Goal: Task Accomplishment & Management: Complete application form

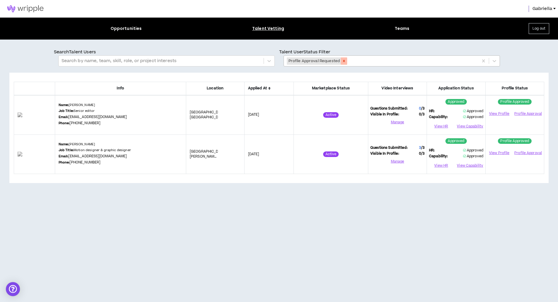
click at [344, 60] on icon "Remove Profile Approval Requested" at bounding box center [344, 61] width 4 height 4
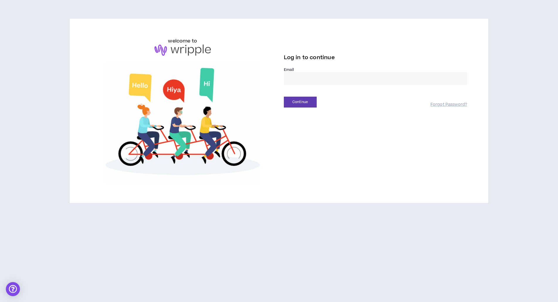
type input "**********"
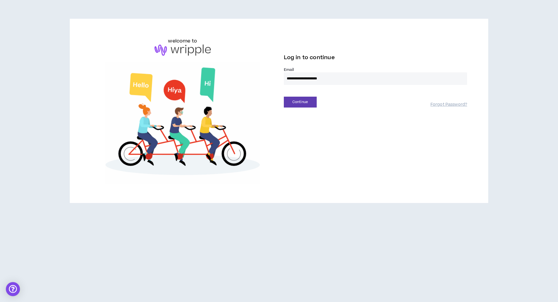
click at [300, 102] on button "Continue" at bounding box center [300, 102] width 33 height 11
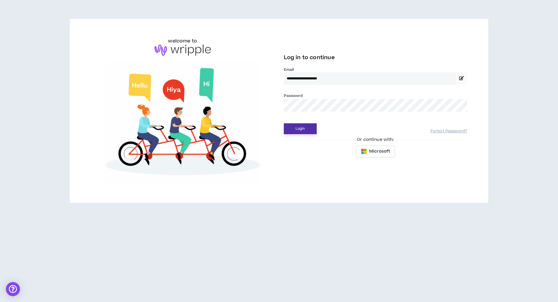
click at [307, 131] on button "Login" at bounding box center [300, 128] width 33 height 11
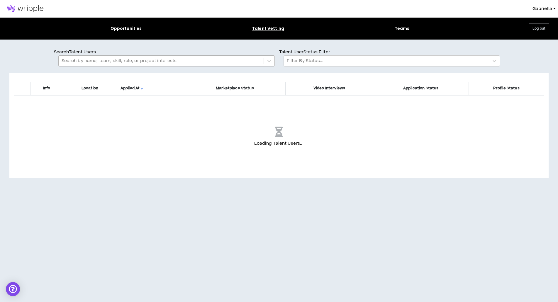
click at [115, 62] on div at bounding box center [161, 61] width 199 height 8
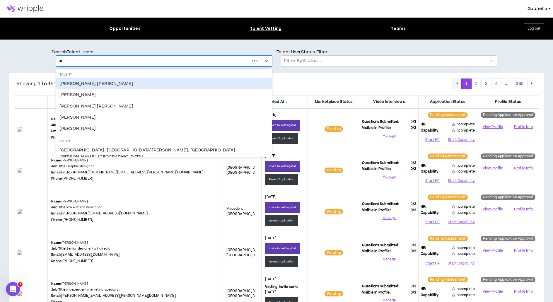
type input "*"
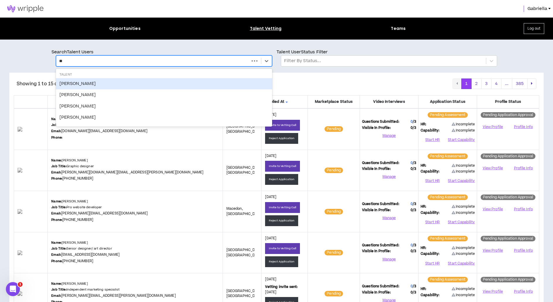
type input "*"
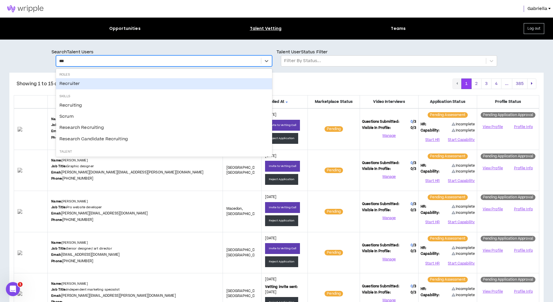
type input "****"
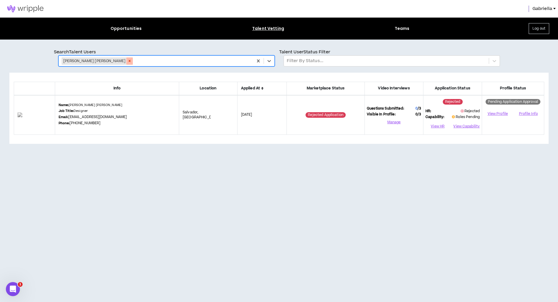
click at [129, 61] on icon "Remove Uriel Boaventura Cruz Gomes" at bounding box center [130, 61] width 2 height 2
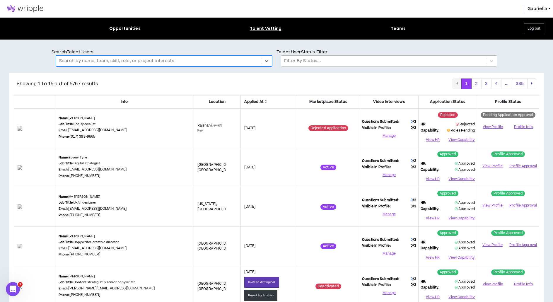
click at [299, 63] on div at bounding box center [383, 61] width 199 height 8
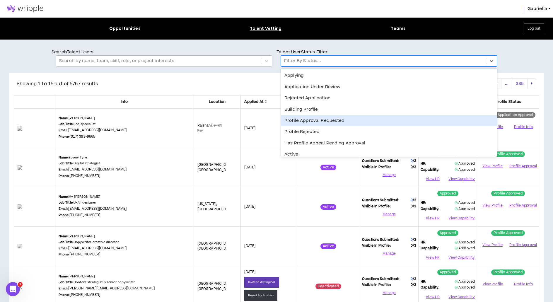
click at [304, 121] on div "Profile Approval Requested" at bounding box center [389, 120] width 216 height 11
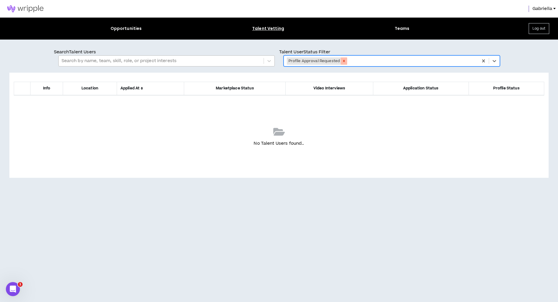
click at [343, 61] on icon "Remove Profile Approval Requested" at bounding box center [344, 61] width 4 height 4
click at [314, 62] on div at bounding box center [386, 61] width 199 height 8
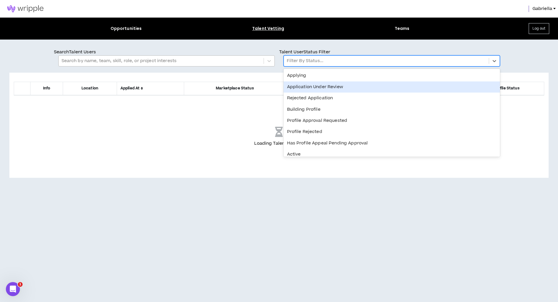
click at [306, 88] on div "Application Under Review" at bounding box center [391, 86] width 216 height 11
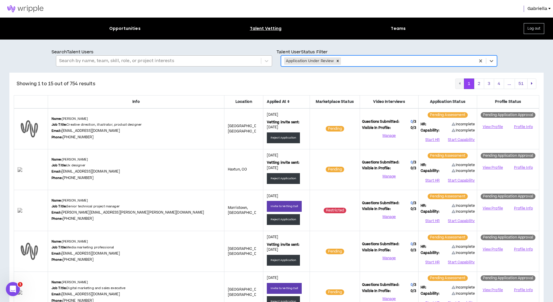
click at [288, 101] on icon at bounding box center [289, 102] width 2 height 4
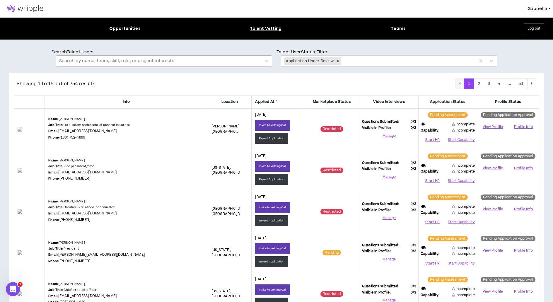
click at [276, 100] on icon at bounding box center [277, 102] width 2 height 4
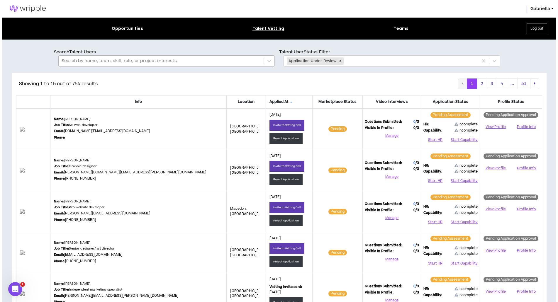
scroll to position [21, 0]
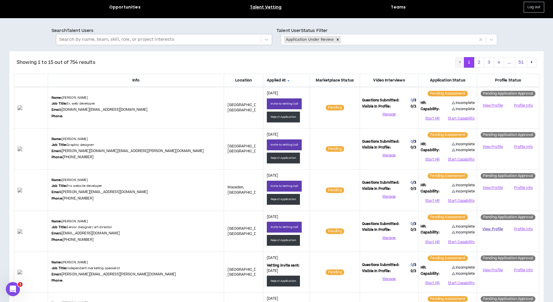
click at [492, 229] on link "View Profile" at bounding box center [492, 229] width 27 height 10
click at [428, 240] on button "Start HR" at bounding box center [433, 242] width 24 height 9
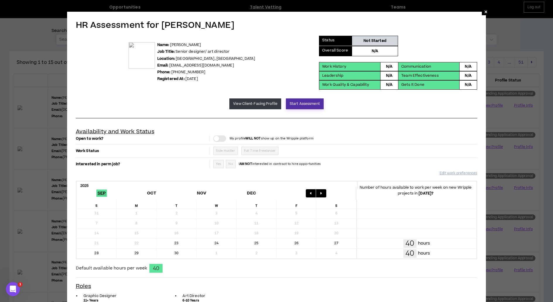
click at [300, 104] on button "Start Assessment" at bounding box center [305, 103] width 38 height 11
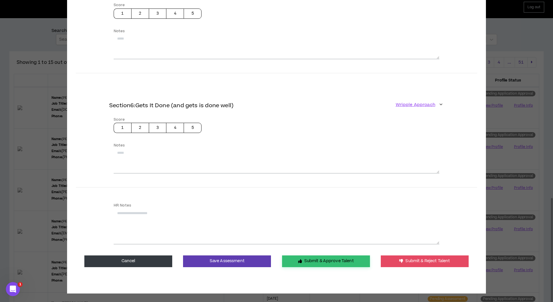
click at [314, 261] on button "Submit & Approve Talent" at bounding box center [326, 262] width 88 height 12
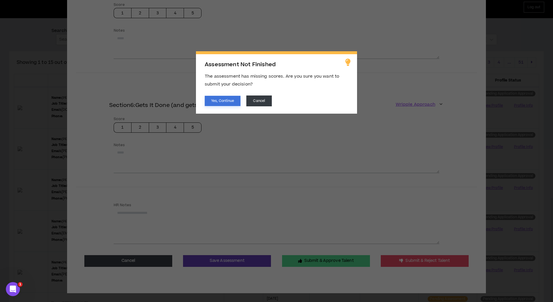
drag, startPoint x: 224, startPoint y: 108, endPoint x: 224, endPoint y: 101, distance: 7.4
click at [224, 108] on div "Assessment Not Finished The assessment has missing scores. Are you sure you wan…" at bounding box center [276, 82] width 161 height 62
click at [225, 102] on button "Yes, Continue" at bounding box center [223, 101] width 36 height 10
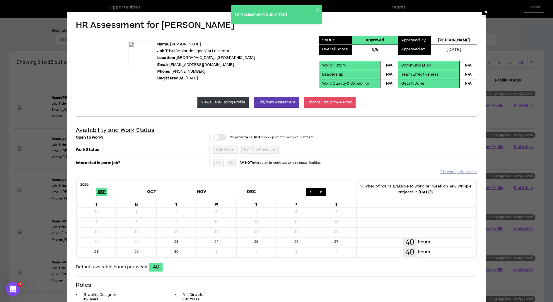
click at [486, 13] on span "×" at bounding box center [486, 11] width 4 height 7
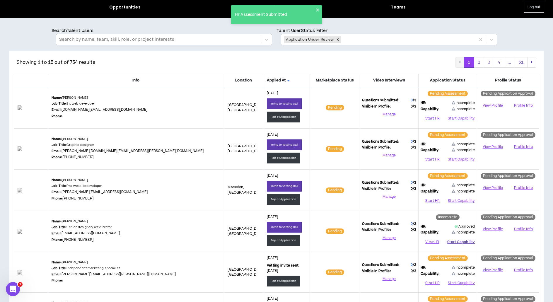
click at [462, 243] on button "Start Capability" at bounding box center [462, 242] width 28 height 9
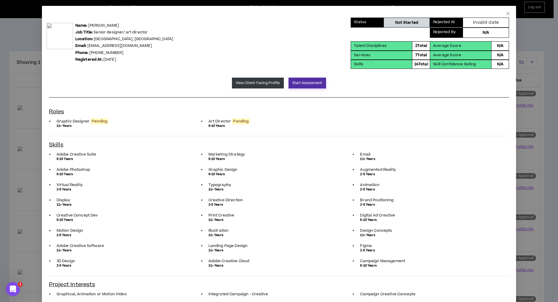
click at [299, 81] on button "Start Assessment" at bounding box center [307, 83] width 38 height 11
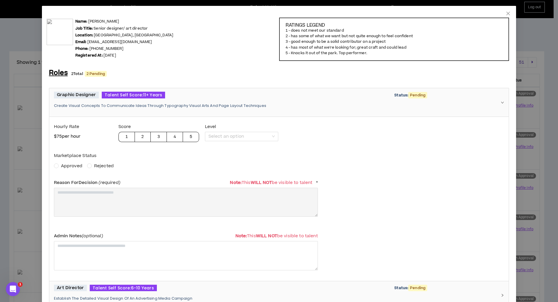
click at [66, 166] on span "Approved" at bounding box center [71, 166] width 21 height 6
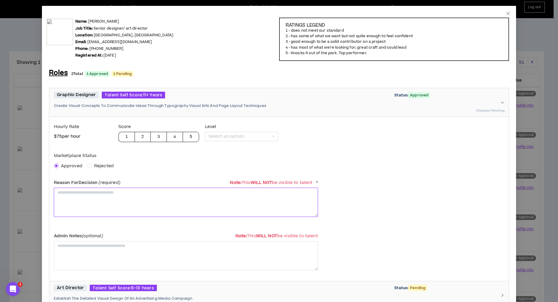
click at [80, 198] on textarea at bounding box center [186, 202] width 264 height 29
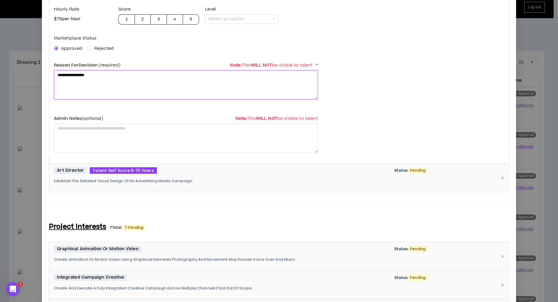
scroll to position [194, 0]
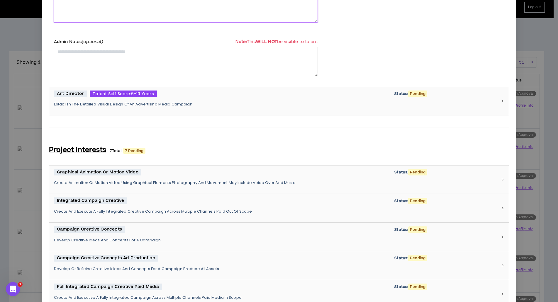
type textarea "**********"
click at [117, 106] on p "Establish The Detailed Visual Design Of An Advertising Media Campaign" at bounding box center [275, 104] width 443 height 5
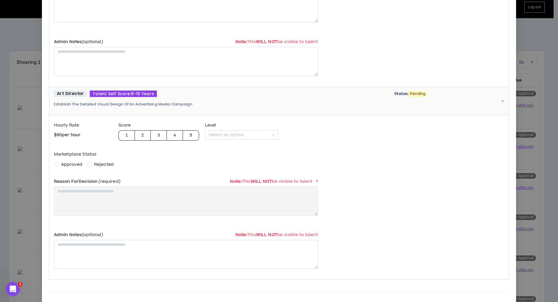
click at [63, 159] on div "Marketplace Status Approved Rejected" at bounding box center [186, 158] width 264 height 19
click at [64, 164] on span "Approved" at bounding box center [71, 164] width 21 height 6
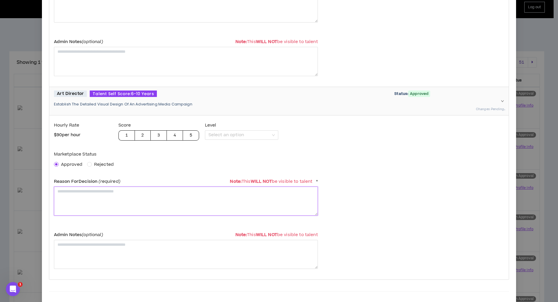
click at [70, 198] on textarea at bounding box center [186, 201] width 264 height 29
paste textarea "**********"
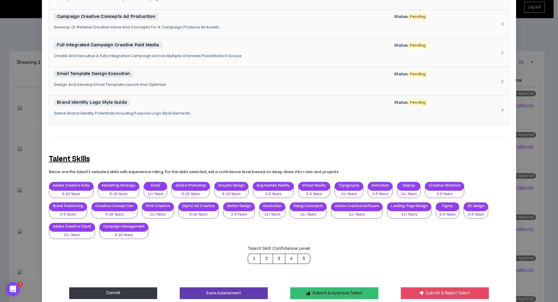
scroll to position [618, 0]
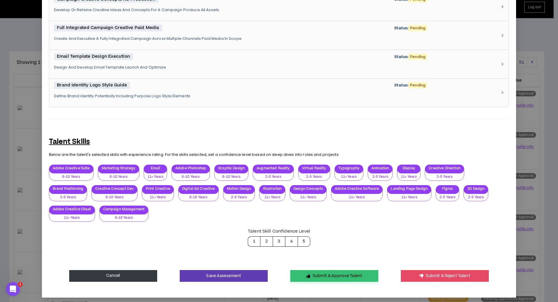
type textarea "**********"
click at [326, 272] on button "Submit & Approve Talent" at bounding box center [334, 276] width 88 height 12
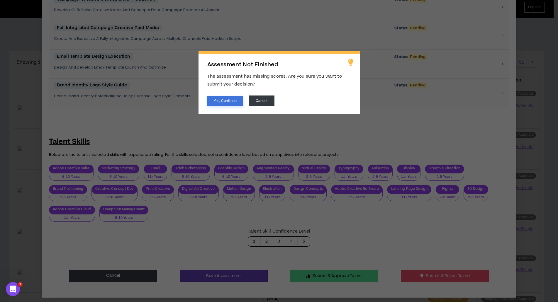
click at [216, 98] on button "Yes, Continue" at bounding box center [225, 101] width 36 height 10
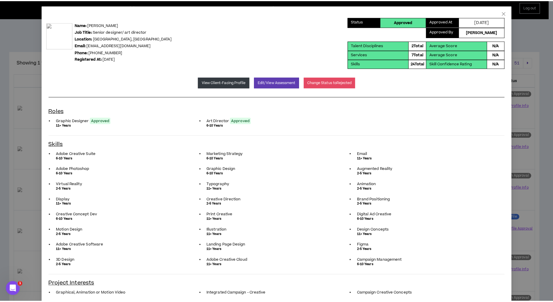
scroll to position [0, 0]
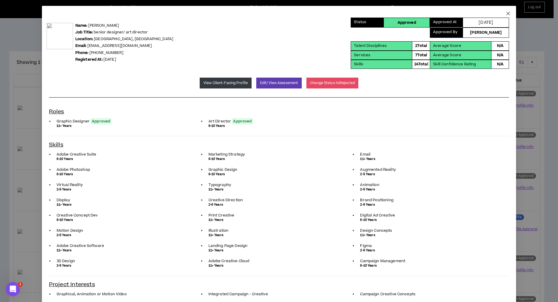
click at [506, 13] on icon "close" at bounding box center [508, 13] width 5 height 5
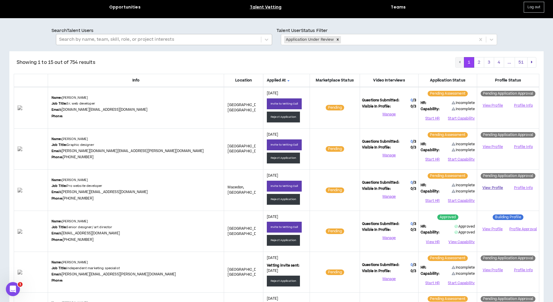
click at [494, 187] on link "View Profile" at bounding box center [492, 188] width 27 height 10
click at [267, 200] on button "Reject Application" at bounding box center [283, 199] width 33 height 11
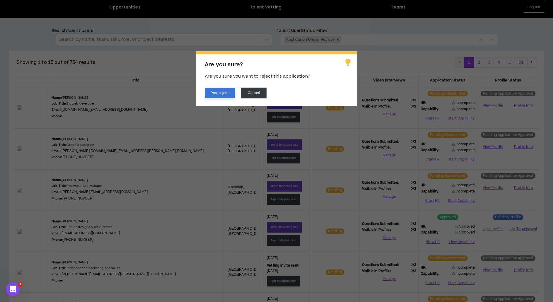
click at [219, 95] on button "Yes, reject" at bounding box center [220, 93] width 30 height 10
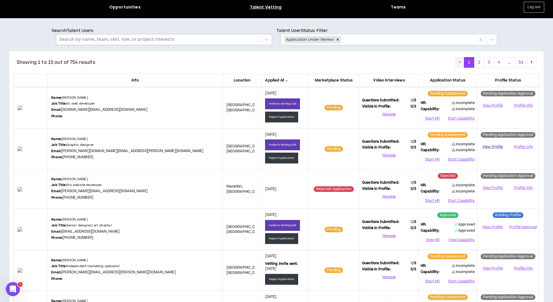
click at [487, 146] on link "View Profile" at bounding box center [492, 147] width 27 height 10
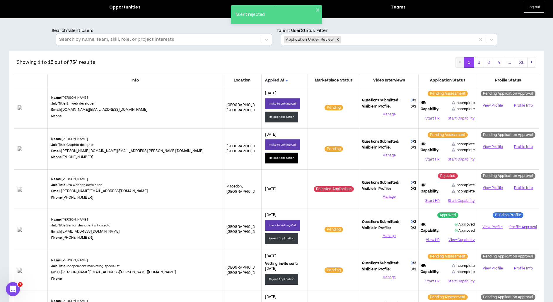
click at [265, 159] on button "Reject Application" at bounding box center [281, 158] width 33 height 11
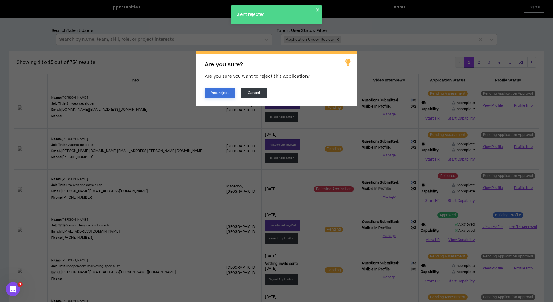
click at [226, 96] on button "Yes, reject" at bounding box center [220, 93] width 30 height 10
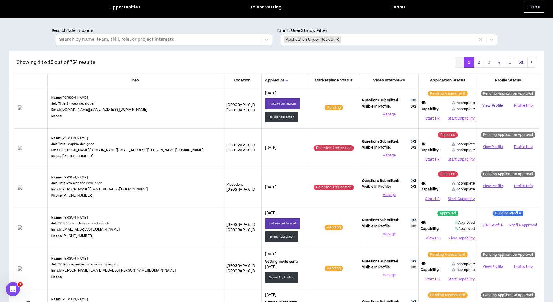
click at [493, 105] on link "View Profile" at bounding box center [492, 106] width 27 height 10
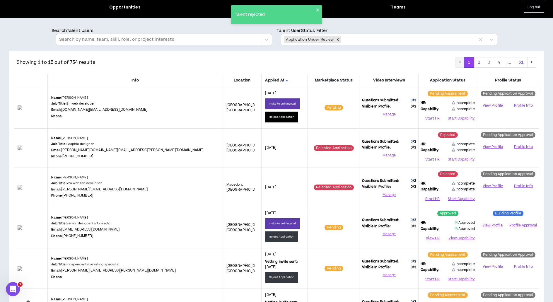
click at [265, 116] on button "Reject Application" at bounding box center [281, 117] width 33 height 11
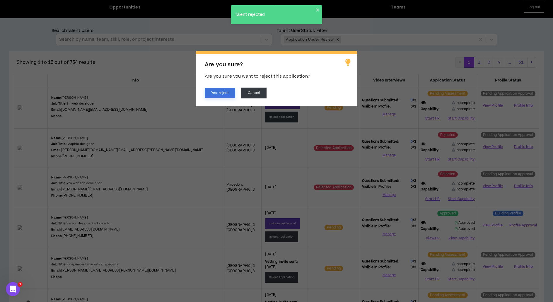
click at [217, 93] on button "Yes, reject" at bounding box center [220, 93] width 30 height 10
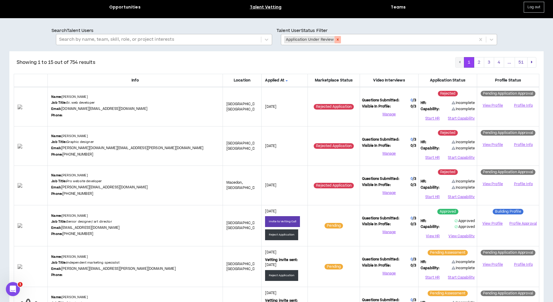
click at [337, 39] on icon "Remove Application Under Review" at bounding box center [338, 40] width 4 height 4
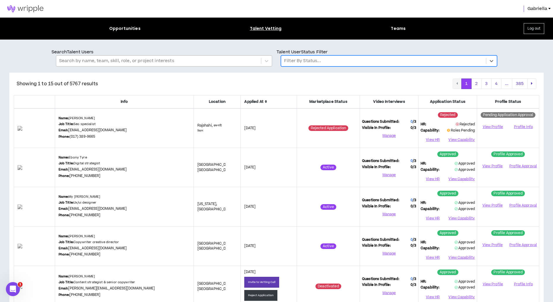
click at [22, 9] on img at bounding box center [25, 8] width 51 height 7
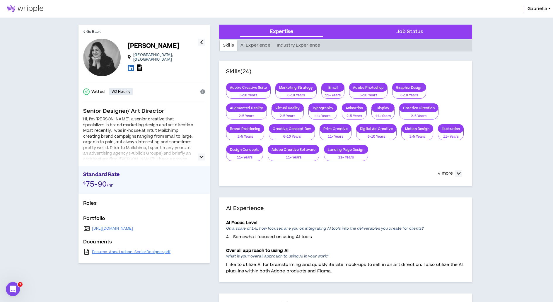
click at [201, 157] on icon "button" at bounding box center [202, 157] width 4 height 7
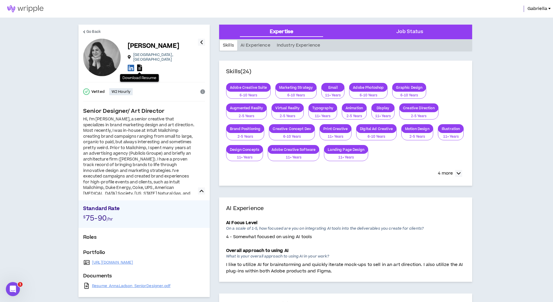
click at [140, 67] on icon at bounding box center [139, 67] width 5 height 7
click at [131, 67] on icon at bounding box center [131, 67] width 6 height 7
click at [127, 262] on link "https://www.annaladson.com/" at bounding box center [112, 262] width 41 height 5
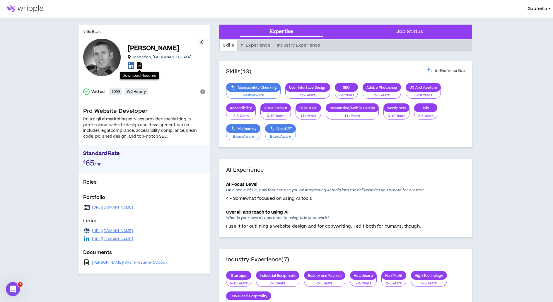
click at [141, 66] on icon at bounding box center [139, 65] width 5 height 7
click at [131, 66] on icon at bounding box center [131, 65] width 6 height 7
click at [114, 206] on link "https://derekswebsitesandmore.com/portfolio/website-portfolio.html" at bounding box center [112, 207] width 41 height 5
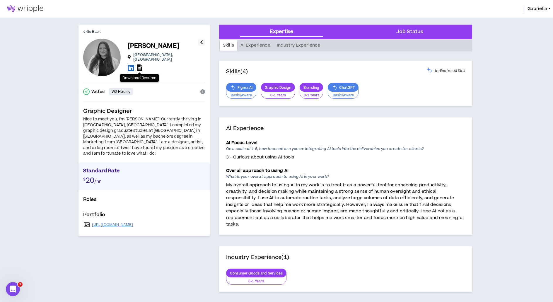
click at [137, 66] on icon at bounding box center [139, 67] width 5 height 7
click at [123, 222] on link "https://coleraedesign.com/" at bounding box center [112, 224] width 41 height 5
click at [132, 65] on icon at bounding box center [131, 67] width 6 height 7
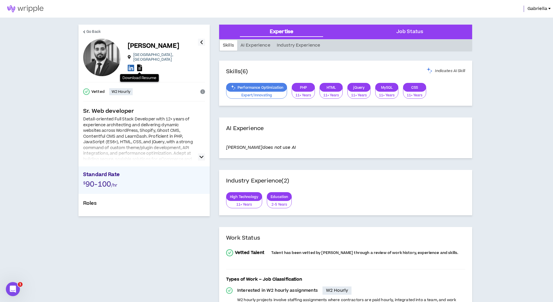
click at [139, 65] on icon at bounding box center [139, 67] width 5 height 7
click at [131, 67] on icon at bounding box center [131, 67] width 6 height 7
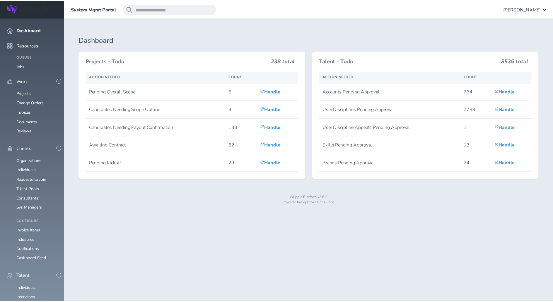
scroll to position [59, 0]
click at [26, 286] on link "Individuals" at bounding box center [26, 289] width 20 height 6
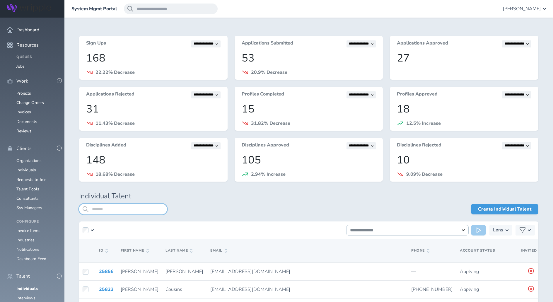
click at [110, 212] on input "search" at bounding box center [123, 209] width 88 height 11
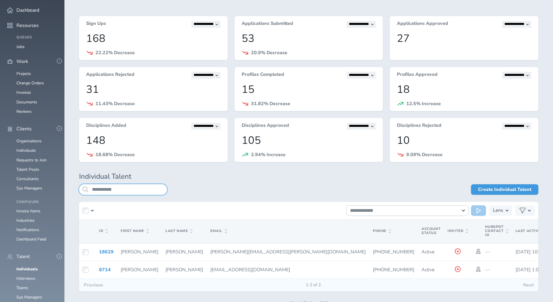
scroll to position [28, 0]
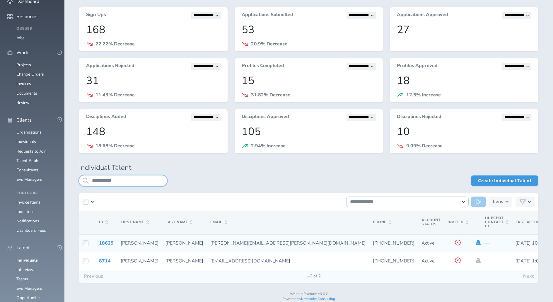
type input "**********"
click at [477, 243] on icon at bounding box center [479, 242] width 5 height 5
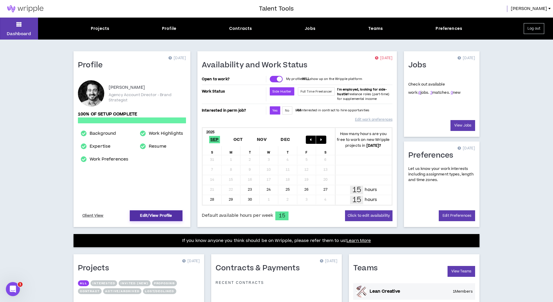
click at [152, 216] on link "Edit/View Profile" at bounding box center [156, 215] width 53 height 11
select select "*"
select select "US"
select select "*******"
select select "*"
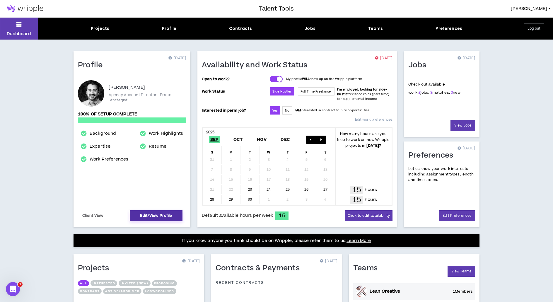
select select "**********"
select select "*****"
select select "***"
select select "**********"
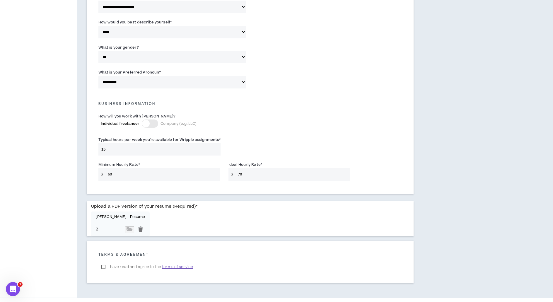
scroll to position [338, 0]
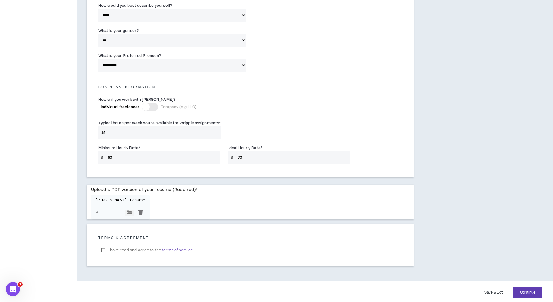
click at [128, 211] on input "file" at bounding box center [129, 213] width 9 height 6
click at [128, 210] on input "file" at bounding box center [129, 213] width 9 height 6
type input "**********"
click at [496, 292] on button "Save & Exit" at bounding box center [493, 292] width 29 height 11
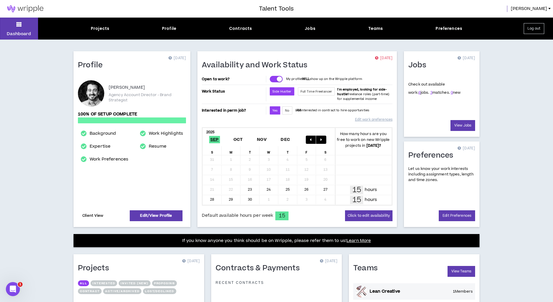
click at [94, 216] on link "Client View" at bounding box center [92, 216] width 23 height 10
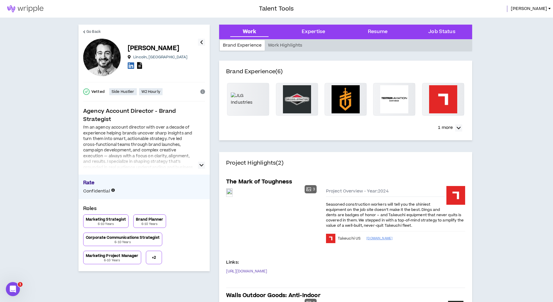
click at [140, 66] on icon at bounding box center [139, 65] width 5 height 7
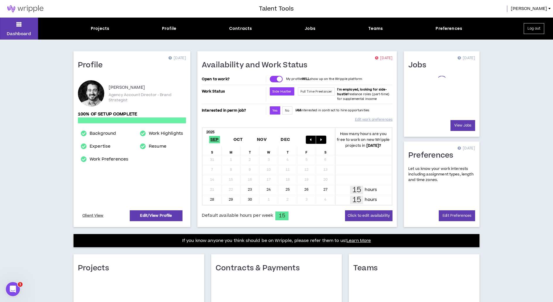
select select "*"
select select "US"
select select "*******"
select select "*"
select select "**********"
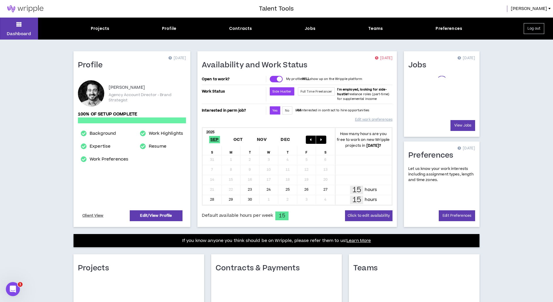
select select "*****"
select select "***"
select select "**********"
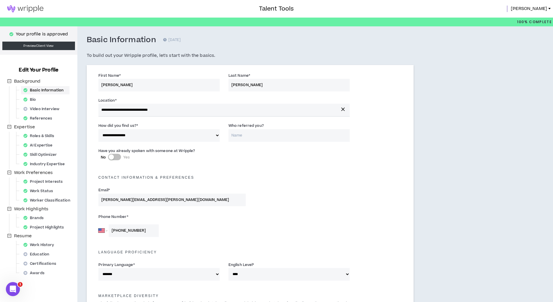
scroll to position [338, 0]
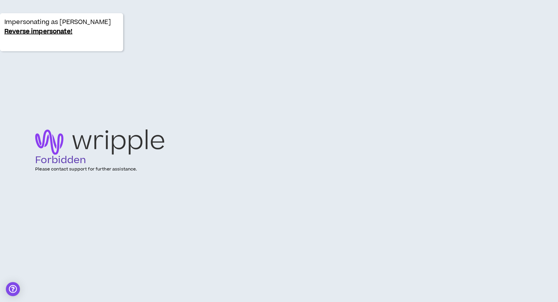
click at [38, 33] on link "Reverse impersonate!" at bounding box center [38, 31] width 68 height 9
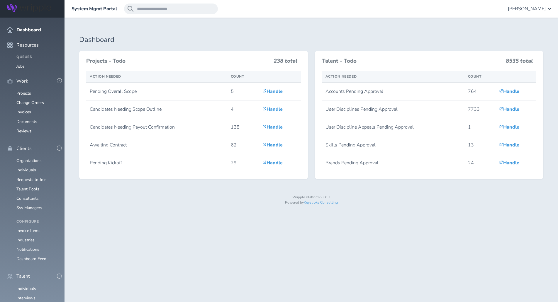
click at [527, 11] on span "Gabriella Rico" at bounding box center [527, 8] width 38 height 5
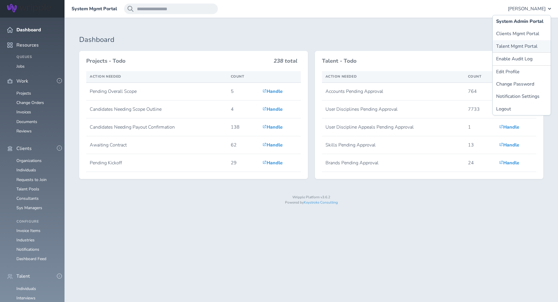
click at [515, 43] on link "Talent Mgmt Portal" at bounding box center [521, 46] width 58 height 12
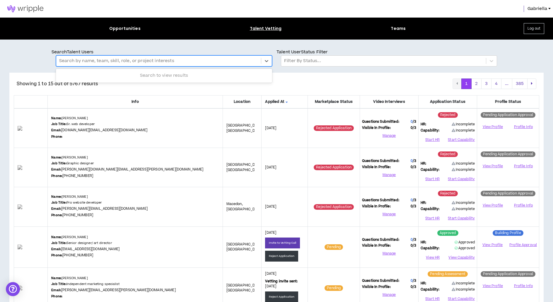
click at [107, 60] on div at bounding box center [158, 61] width 199 height 8
type input "**********"
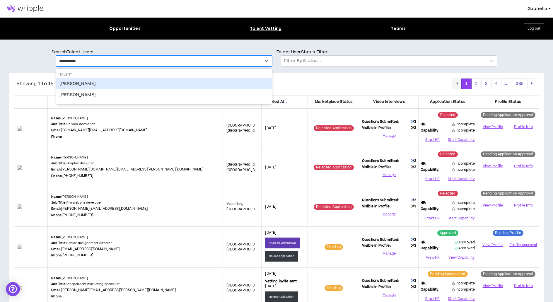
click at [86, 82] on div "[PERSON_NAME]" at bounding box center [164, 83] width 216 height 11
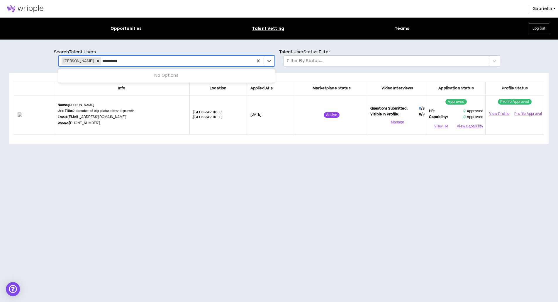
type input "**********"
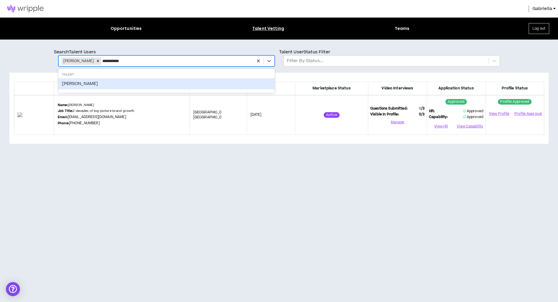
click at [82, 84] on div "[PERSON_NAME]" at bounding box center [166, 83] width 216 height 11
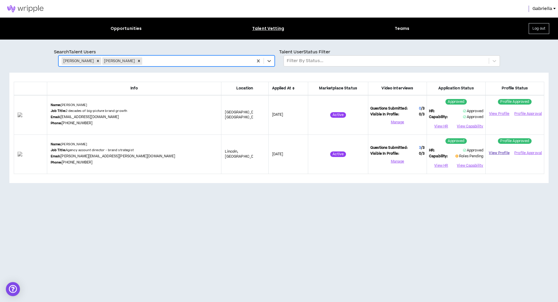
click at [498, 153] on link "View Profile" at bounding box center [498, 153] width 23 height 10
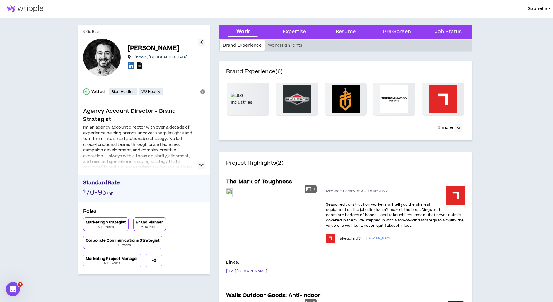
click at [140, 66] on icon at bounding box center [139, 65] width 5 height 7
